Goal: Use online tool/utility: Utilize a website feature to perform a specific function

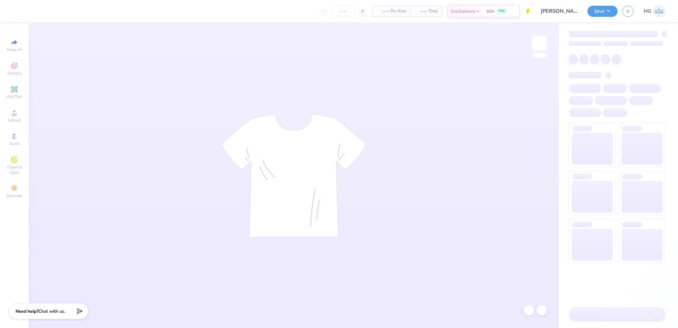
type input "24"
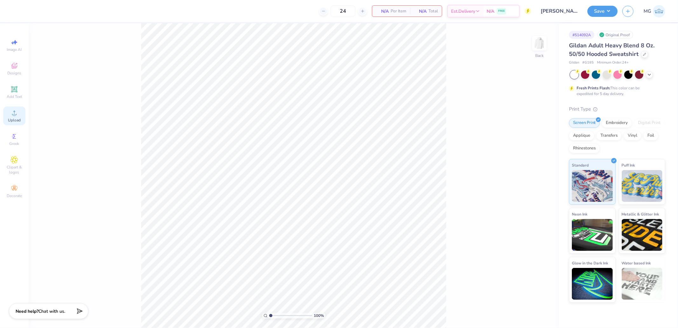
click at [14, 116] on circle at bounding box center [13, 114] width 3 height 3
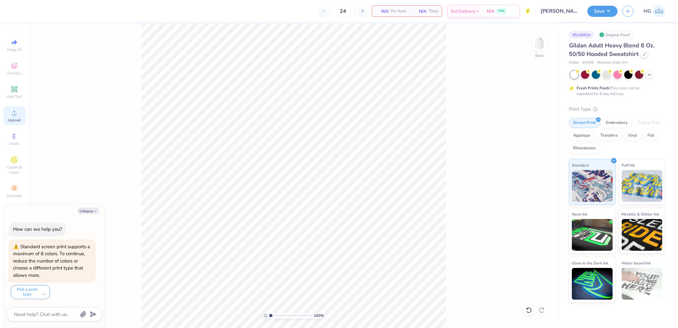
click at [23, 114] on div "Upload" at bounding box center [14, 115] width 22 height 19
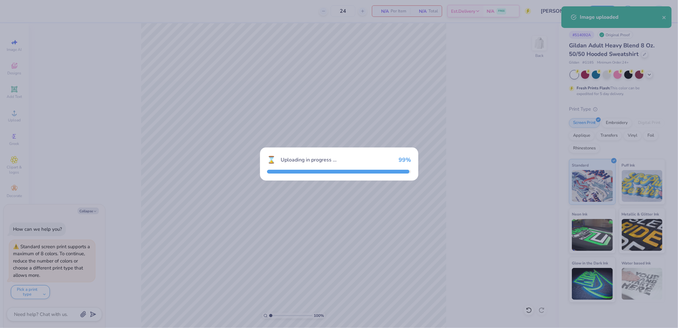
type textarea "x"
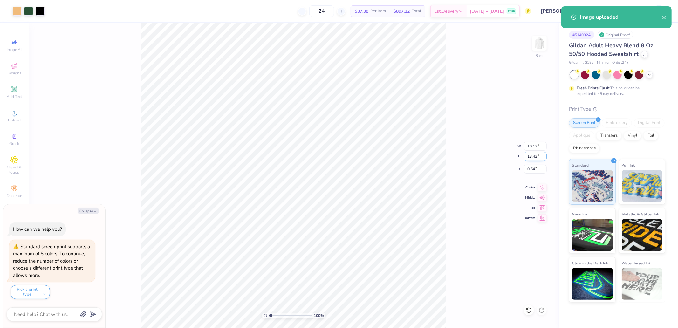
click at [536, 156] on input "13.43" at bounding box center [535, 156] width 23 height 9
type input "10.5"
type textarea "x"
type input "7.92"
type input "10.50"
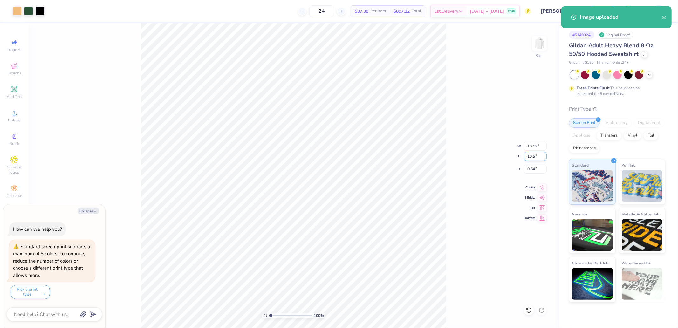
type input "2.00"
click at [538, 166] on input "2.00" at bounding box center [535, 169] width 23 height 9
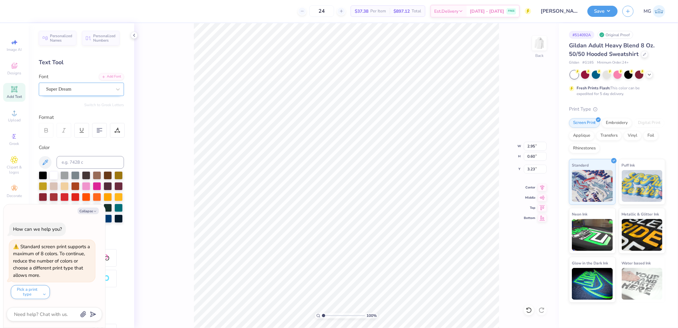
click at [82, 91] on div "Super Dream" at bounding box center [78, 89] width 67 height 10
click at [110, 78] on div "Add Font" at bounding box center [111, 75] width 25 height 7
click at [81, 83] on div "Super Dream" at bounding box center [81, 89] width 85 height 13
type textarea "x"
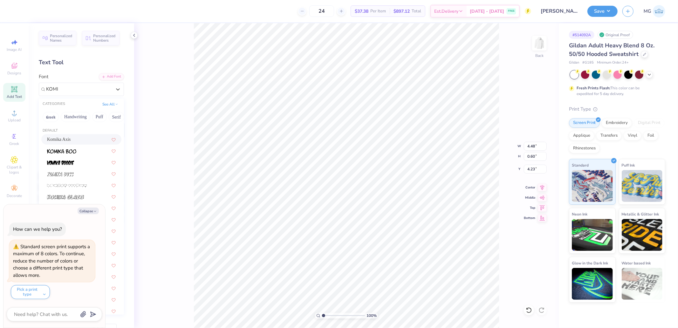
click at [71, 137] on span "Komika Axis" at bounding box center [59, 139] width 24 height 7
type input "KOMI"
type textarea "x"
type input "5.05"
type input "0.80"
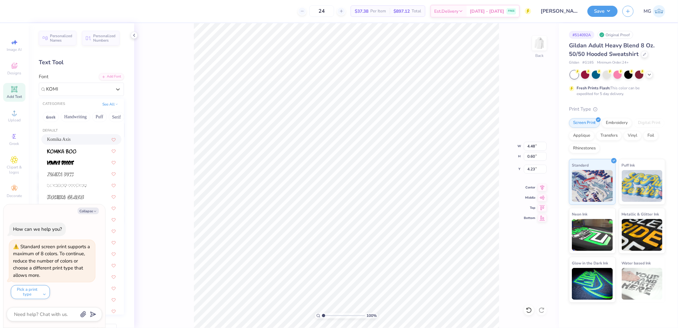
type input "4.19"
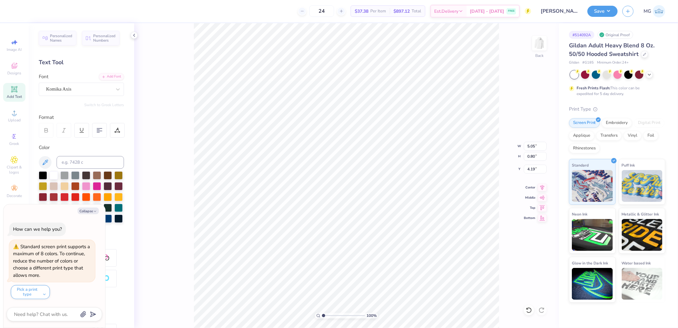
type textarea "x"
type input "0.53"
type input "0.44"
type input "8.64"
click at [78, 85] on div at bounding box center [78, 89] width 65 height 9
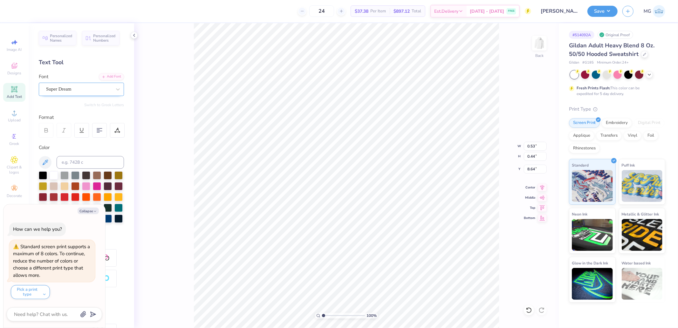
type textarea "x"
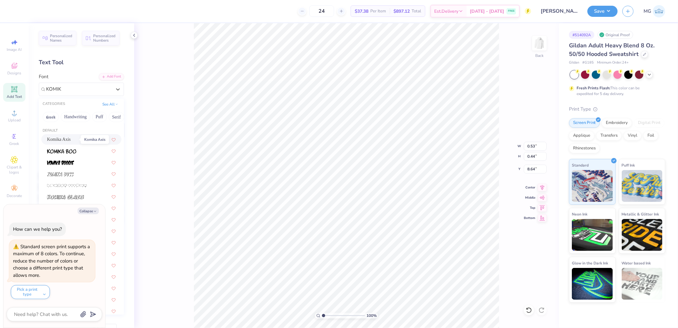
click at [71, 138] on span "Komika Axis" at bounding box center [59, 139] width 24 height 7
type input "KOMIK"
type textarea "x"
type input "0.56"
type input "0.52"
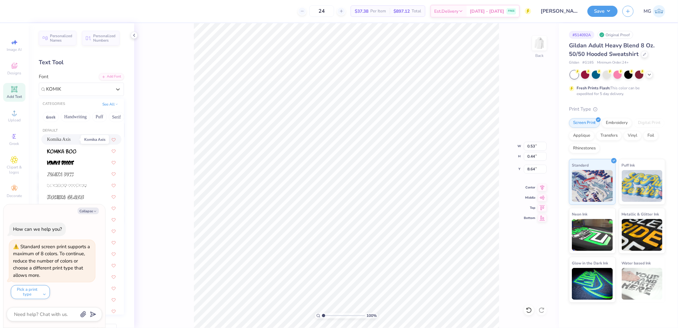
type input "8.63"
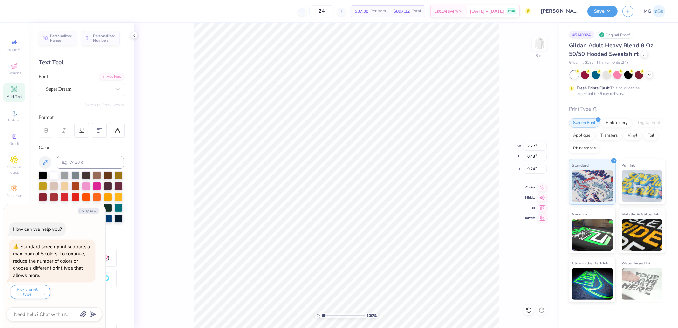
click at [78, 81] on div "Font Super Dream" at bounding box center [81, 84] width 85 height 23
click at [76, 84] on div "Super Dream" at bounding box center [81, 89] width 85 height 13
type textarea "x"
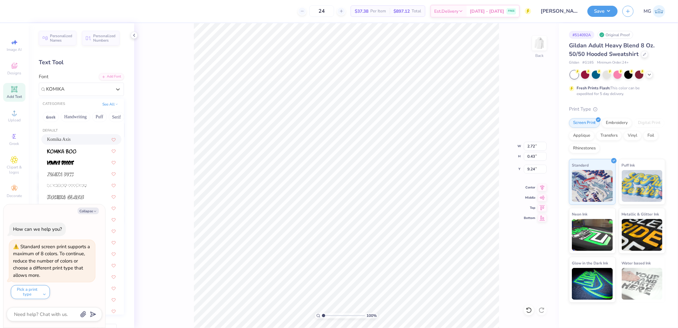
click at [71, 142] on span "Komika Axis" at bounding box center [59, 139] width 24 height 7
type input "KOMIKA"
type textarea "x"
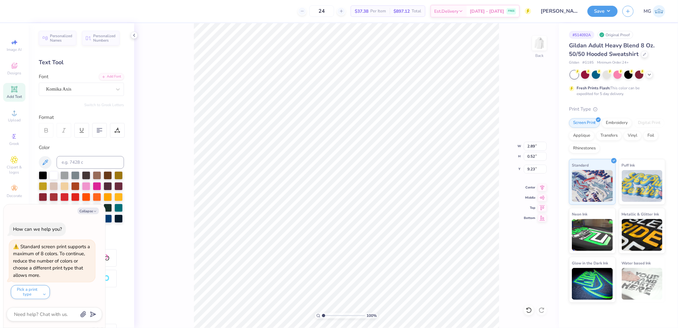
type textarea "x"
type input "2.89"
type input "0.52"
type input "9.23"
click at [541, 188] on icon at bounding box center [542, 187] width 9 height 8
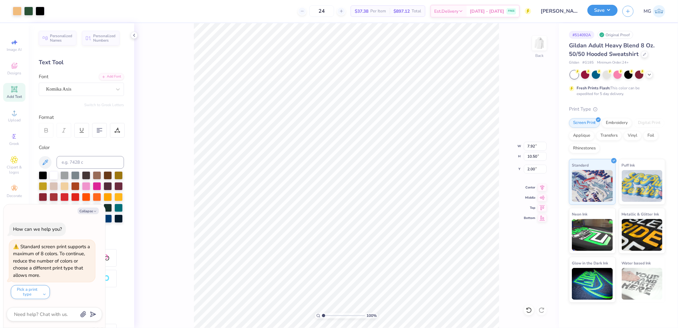
click at [597, 7] on button "Save" at bounding box center [602, 10] width 30 height 11
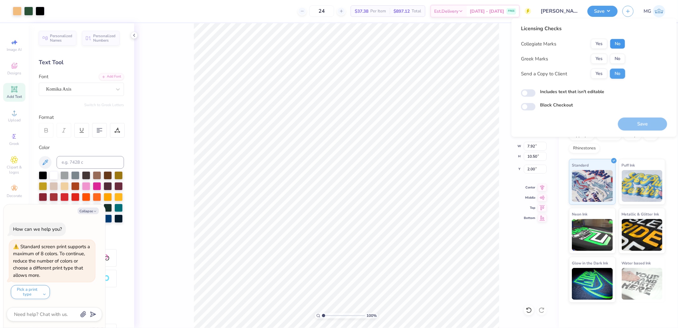
click at [614, 43] on button "No" at bounding box center [617, 44] width 15 height 10
click at [599, 63] on button "Yes" at bounding box center [599, 59] width 17 height 10
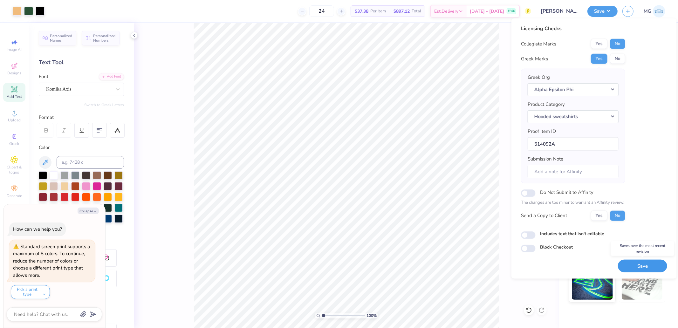
click at [633, 266] on button "Save" at bounding box center [642, 265] width 49 height 13
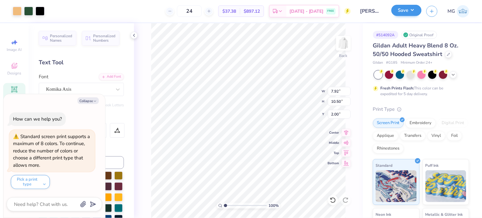
drag, startPoint x: 393, startPoint y: 18, endPoint x: 396, endPoint y: 16, distance: 3.8
click at [393, 18] on div "Save MG" at bounding box center [436, 11] width 91 height 22
click at [403, 10] on button "Save" at bounding box center [406, 10] width 30 height 11
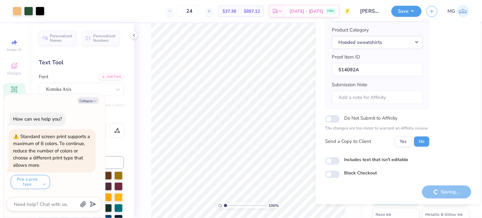
scroll to position [75, 0]
type textarea "x"
